Goal: Use online tool/utility: Utilize a website feature to perform a specific function

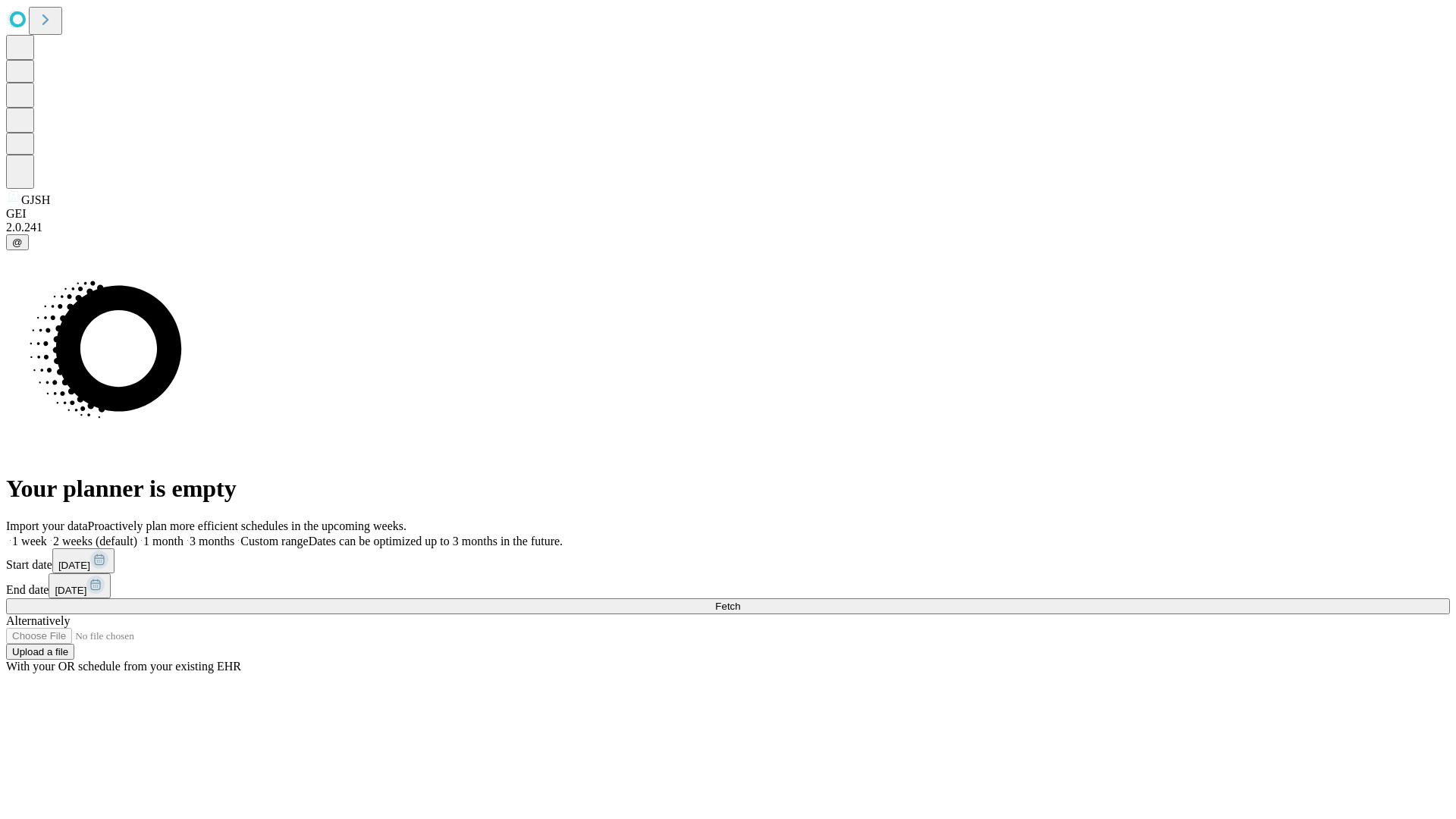
click at [740, 601] on span "Fetch" at bounding box center [727, 606] width 25 height 12
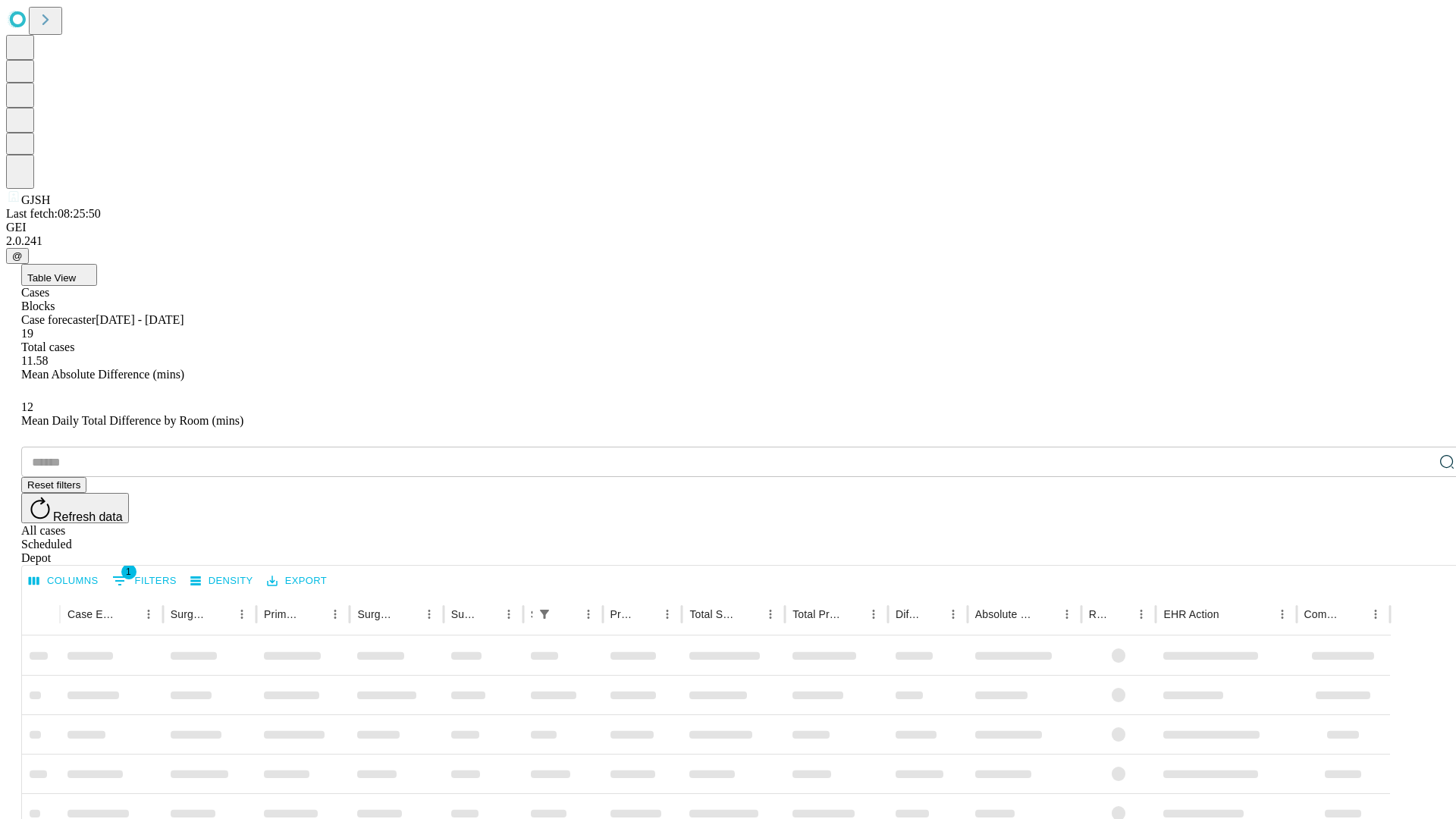
click at [76, 272] on span "Table View" at bounding box center [52, 278] width 49 height 12
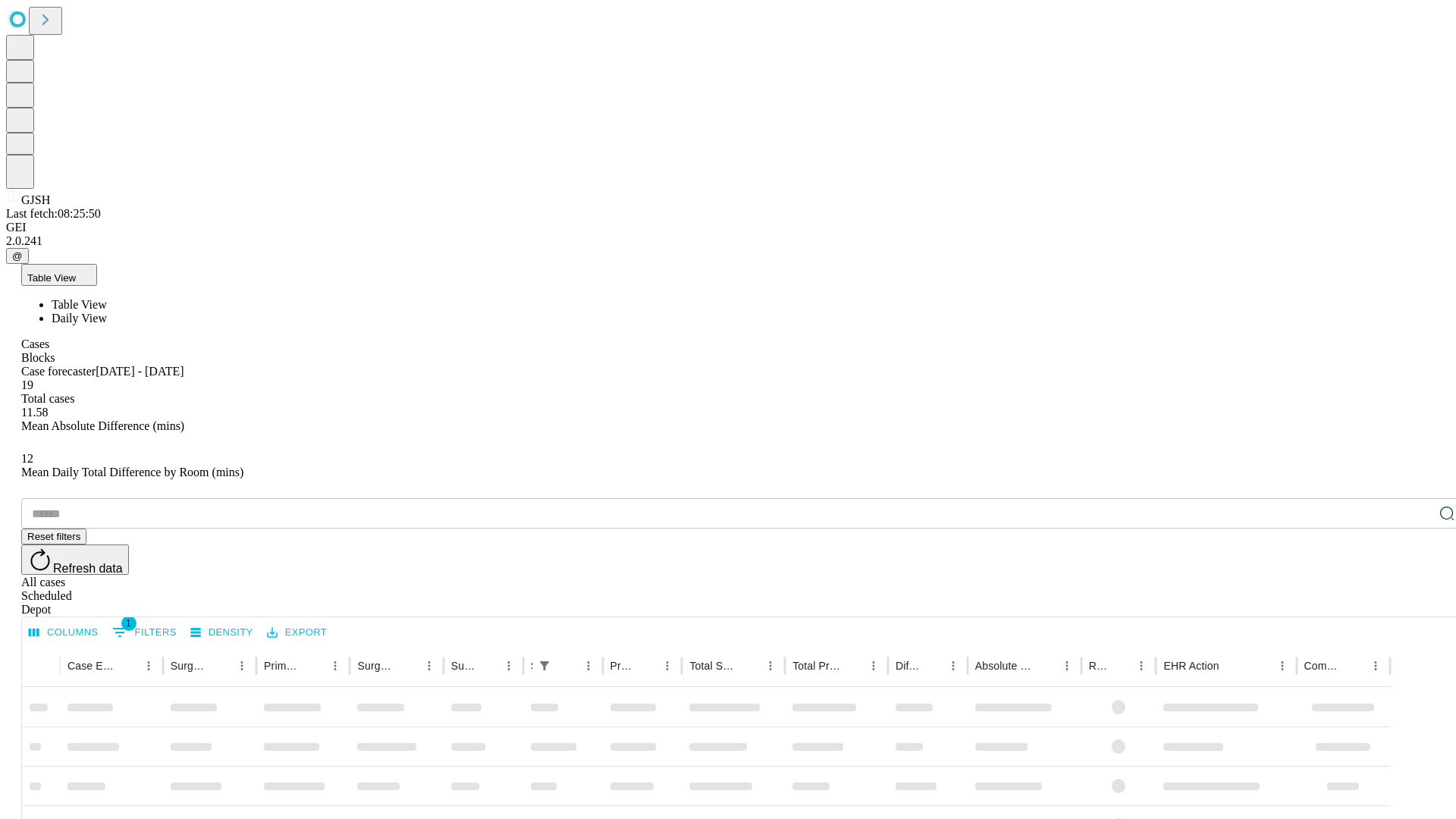
click at [107, 312] on span "Daily View" at bounding box center [79, 318] width 56 height 13
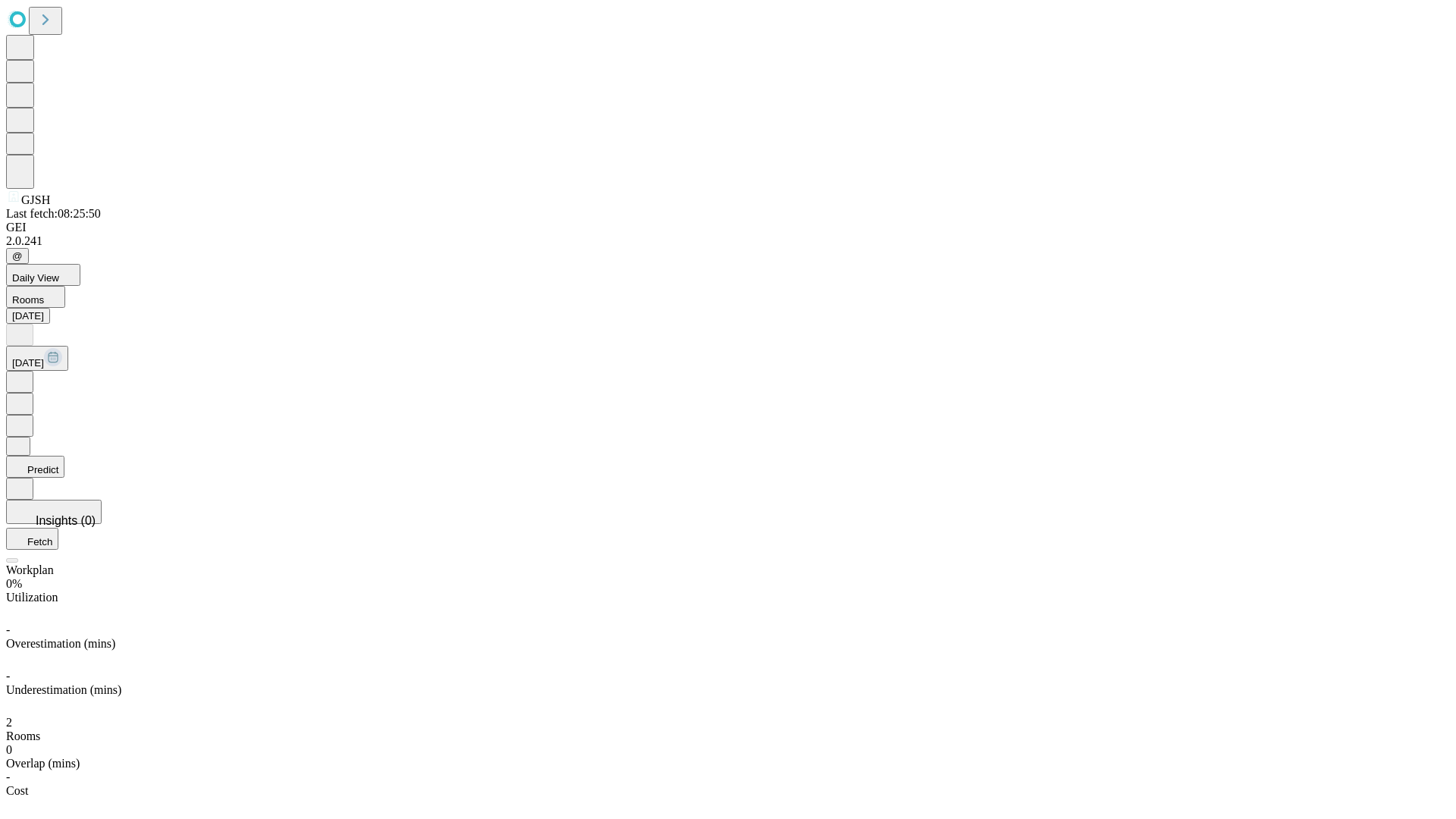
click at [64, 456] on button "Predict" at bounding box center [35, 467] width 59 height 22
